Goal: Transaction & Acquisition: Purchase product/service

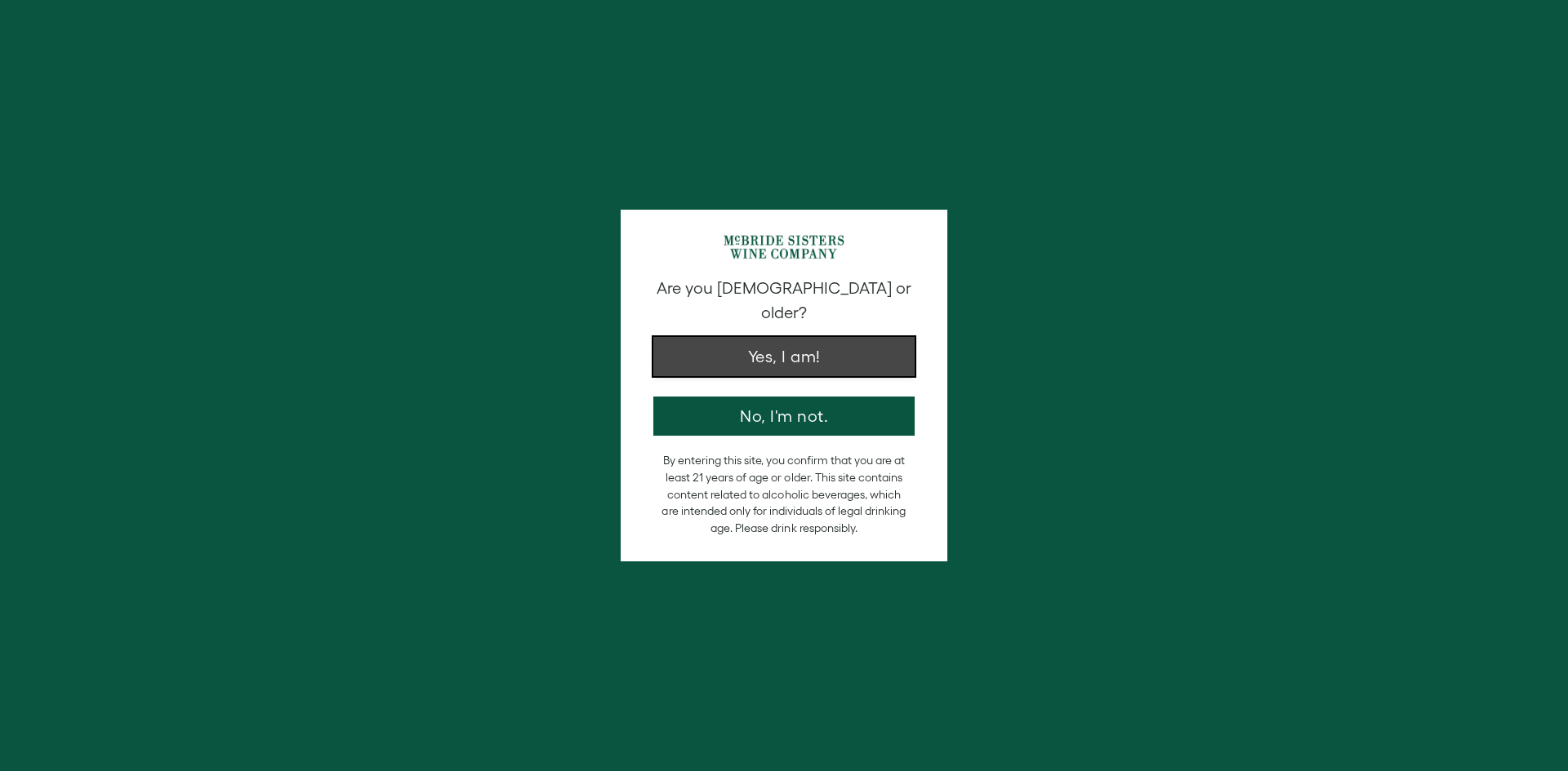
click at [793, 342] on button "Yes, I am!" at bounding box center [783, 357] width 261 height 39
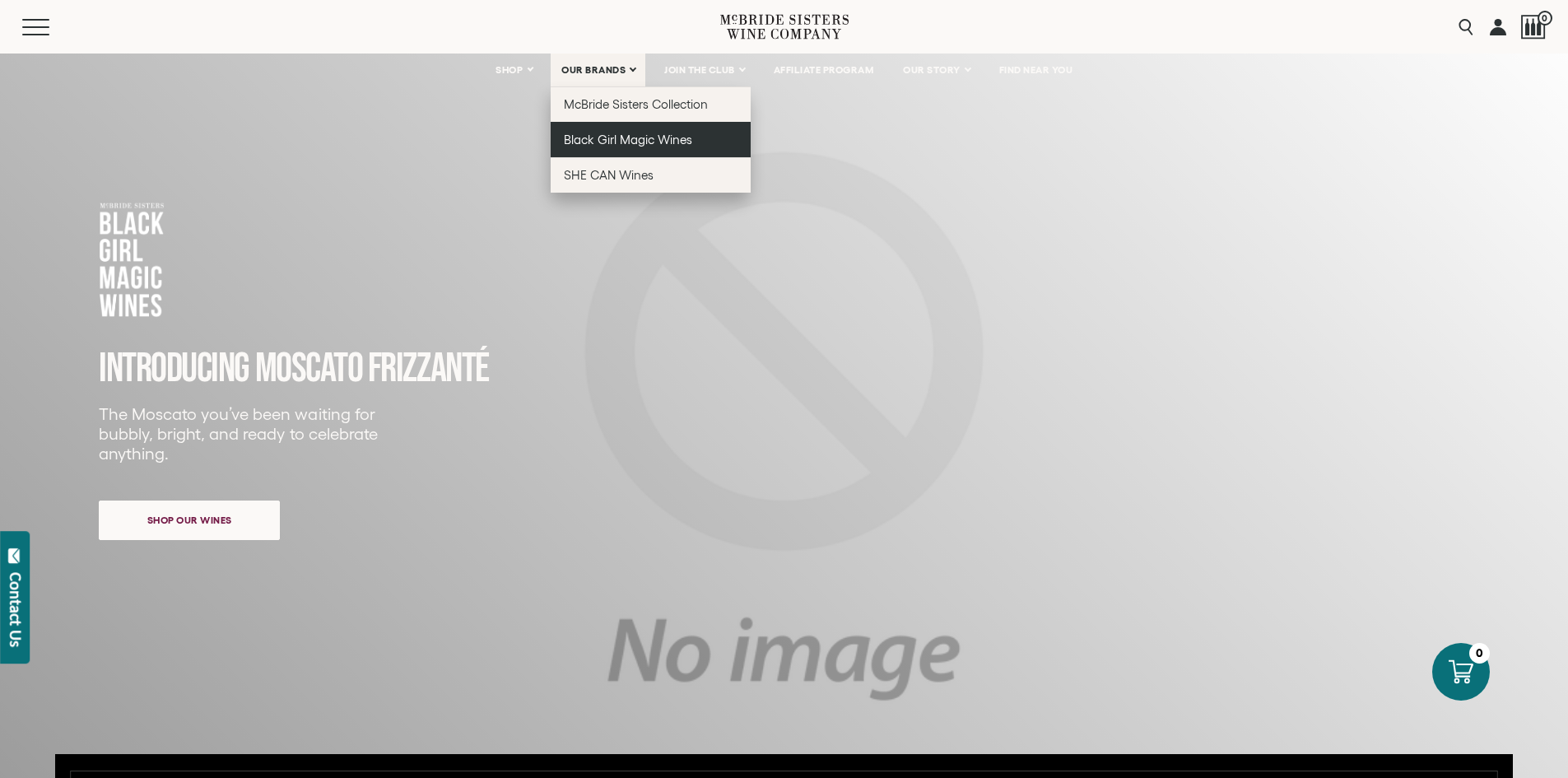
click at [613, 141] on span "Black Girl Magic Wines" at bounding box center [628, 139] width 128 height 14
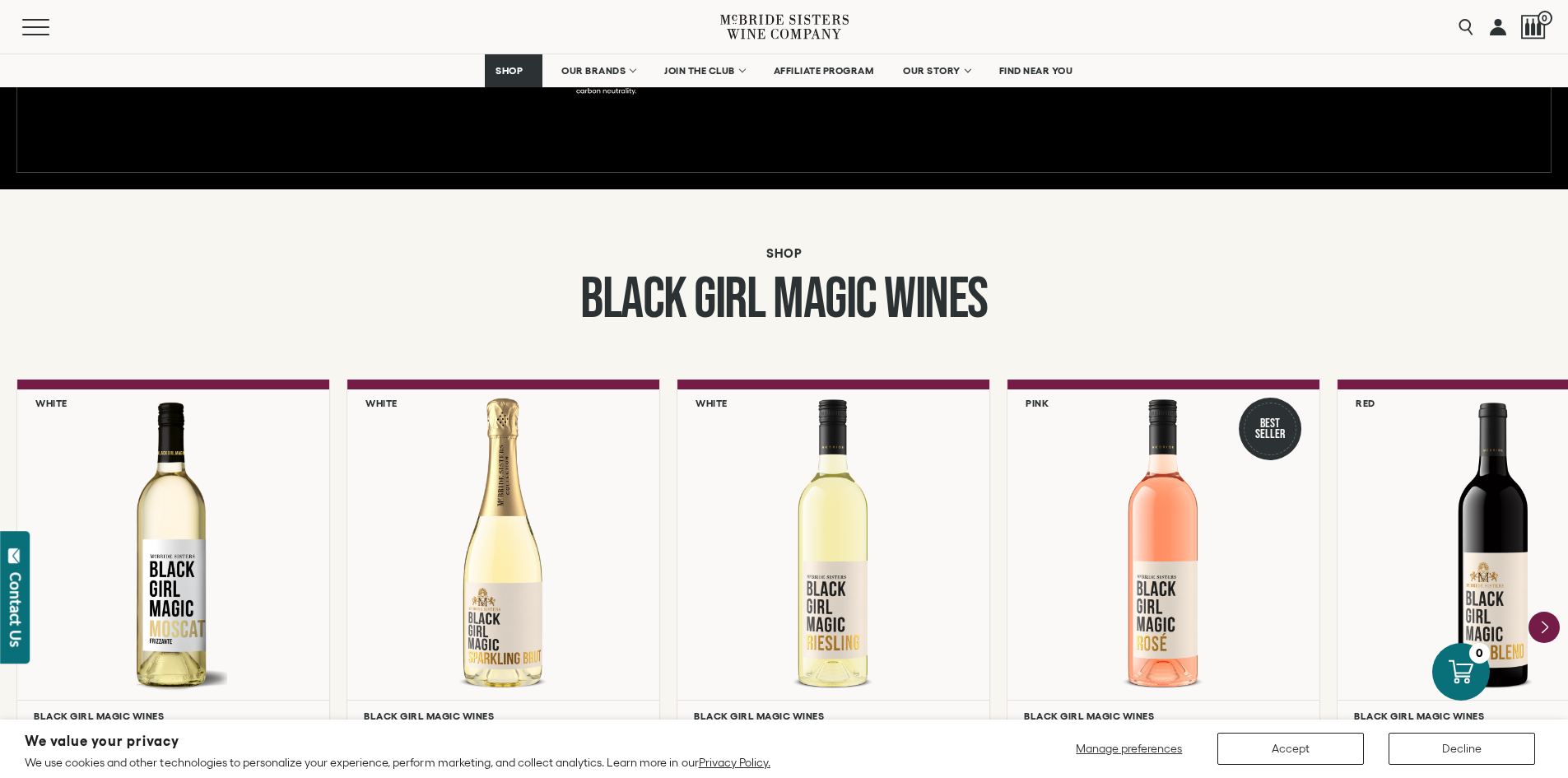
scroll to position [1400, 0]
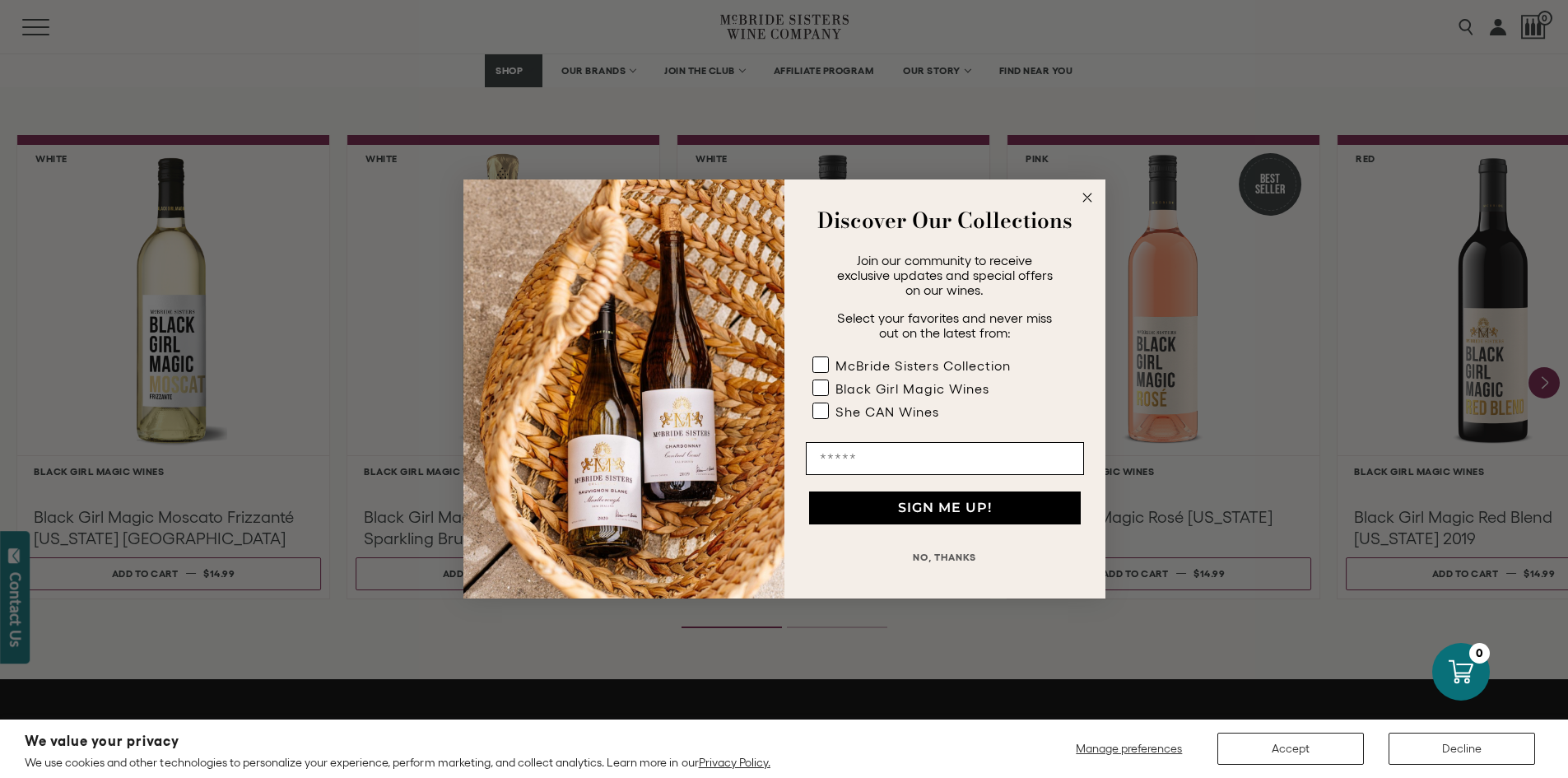
click at [1087, 192] on circle "Close dialog" at bounding box center [1086, 197] width 19 height 19
